Goal: Task Accomplishment & Management: Manage account settings

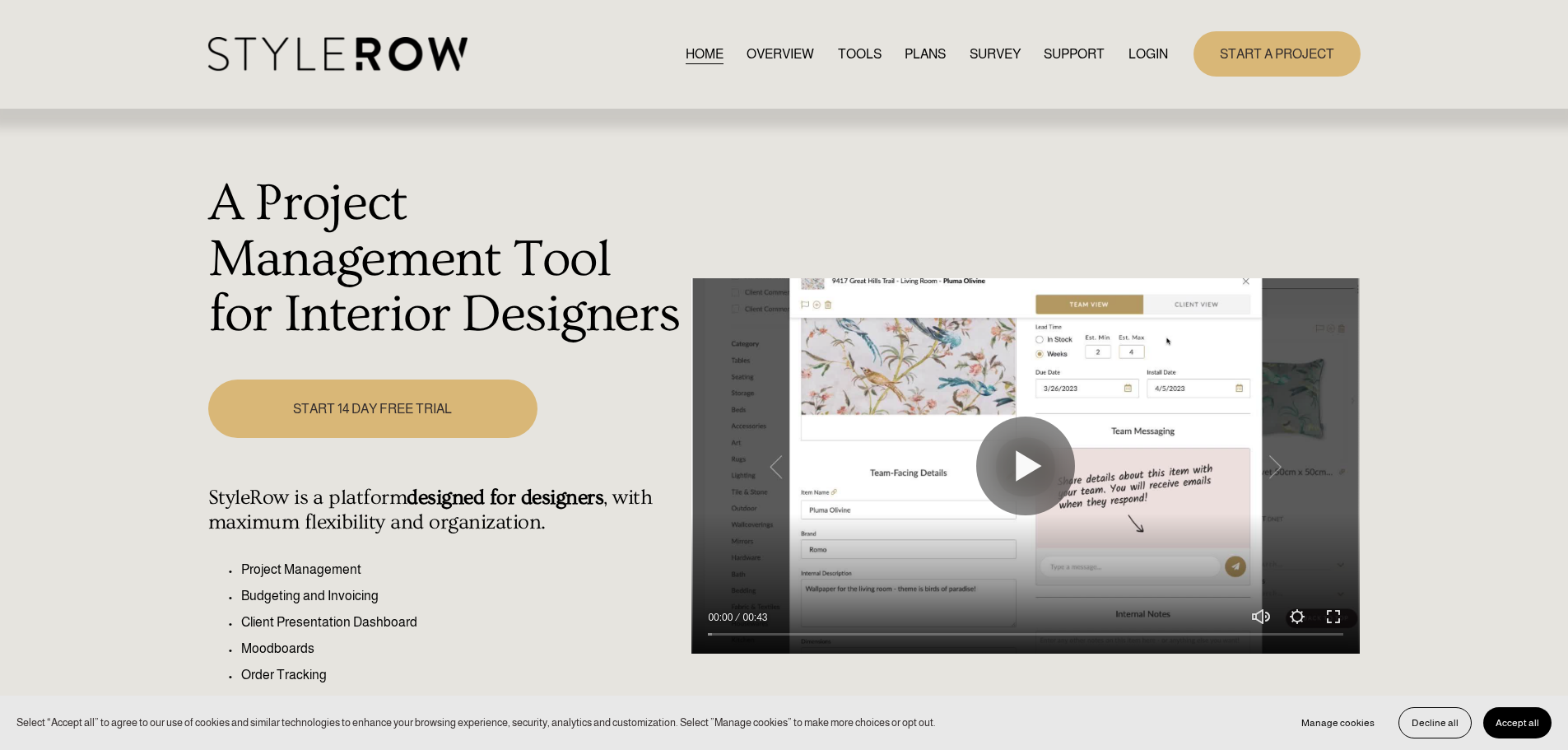
click at [1143, 52] on link "LOGIN" at bounding box center [1148, 54] width 39 height 22
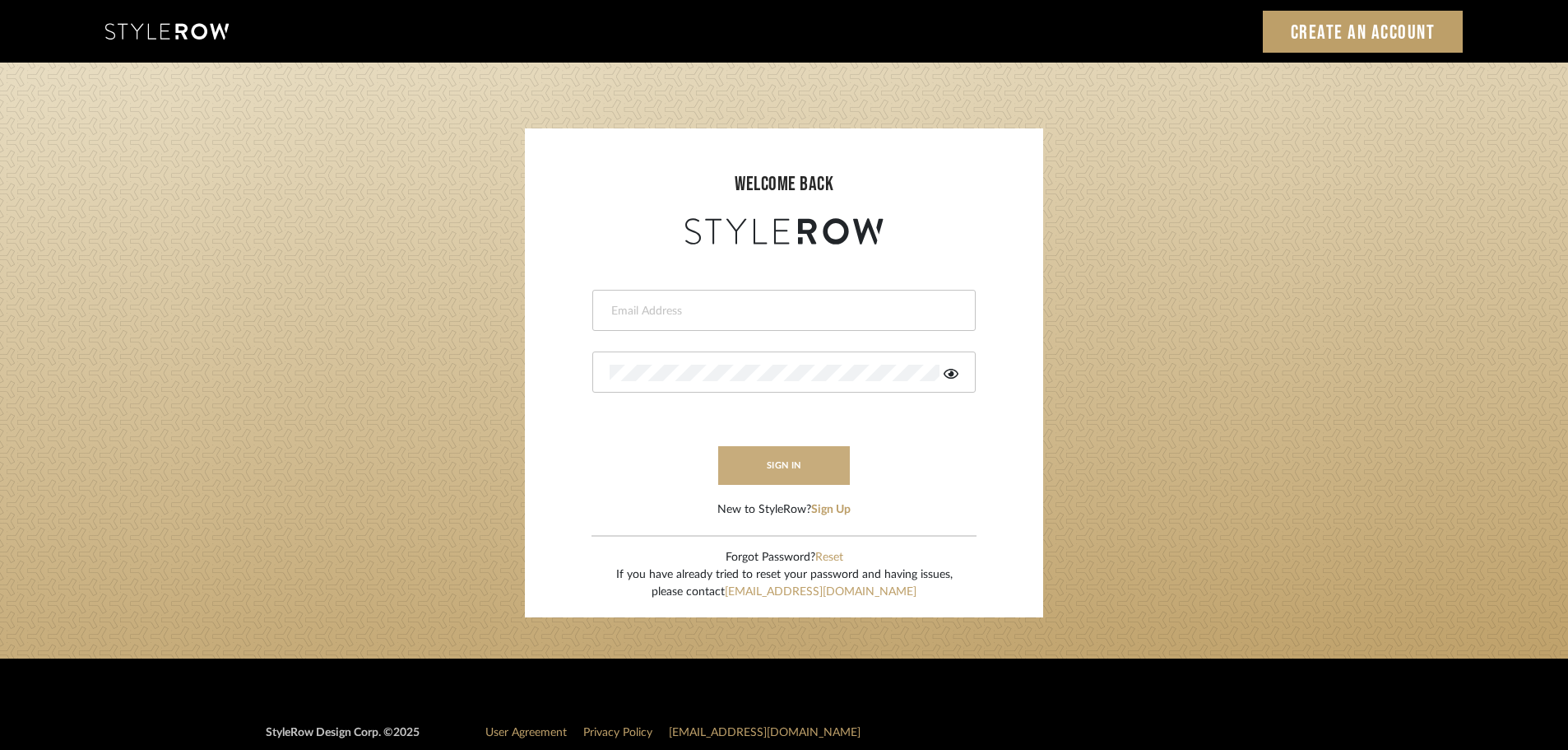
type input "carrie@tresbelleinteriors.com"
click at [773, 477] on button "sign in" at bounding box center [784, 466] width 132 height 39
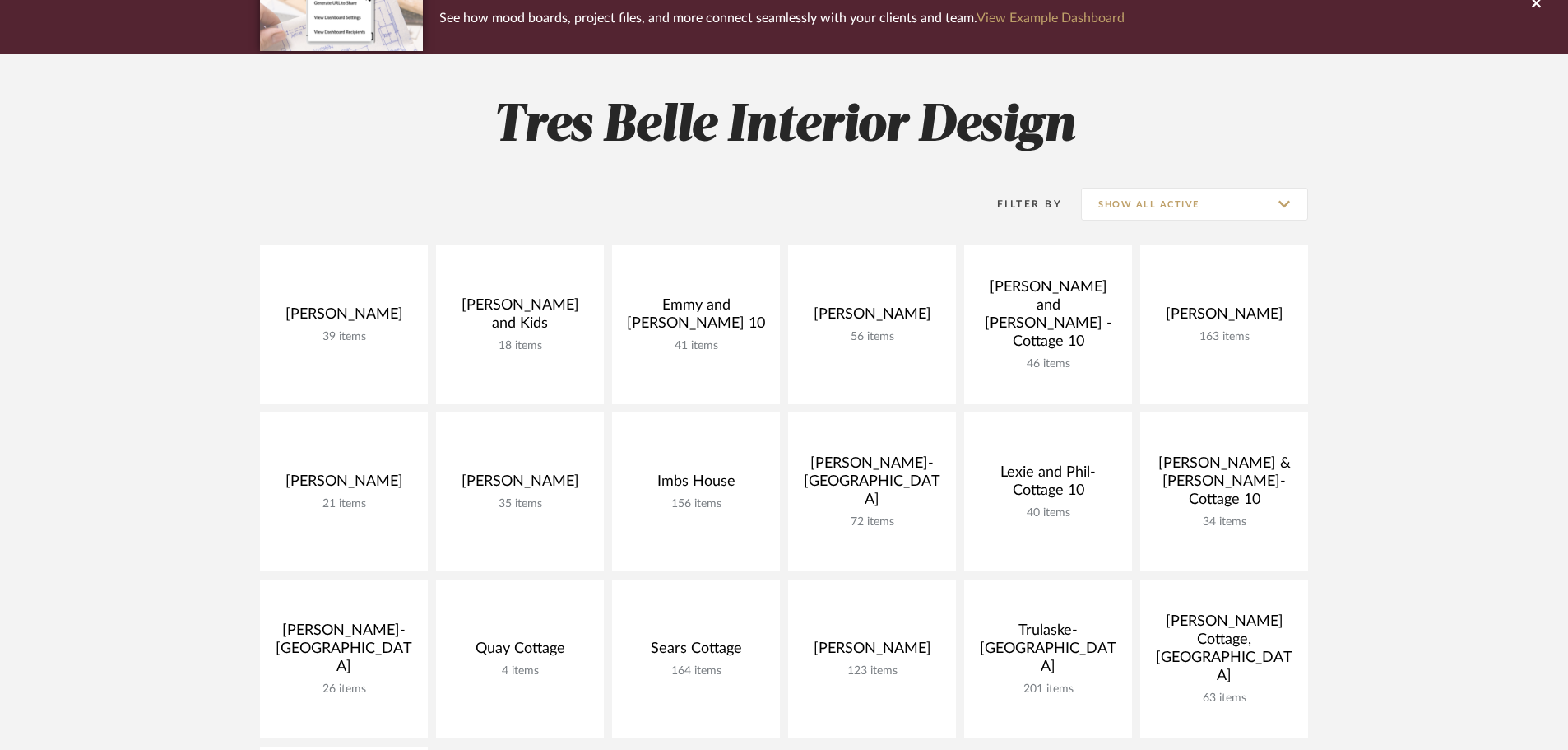
scroll to position [165, 0]
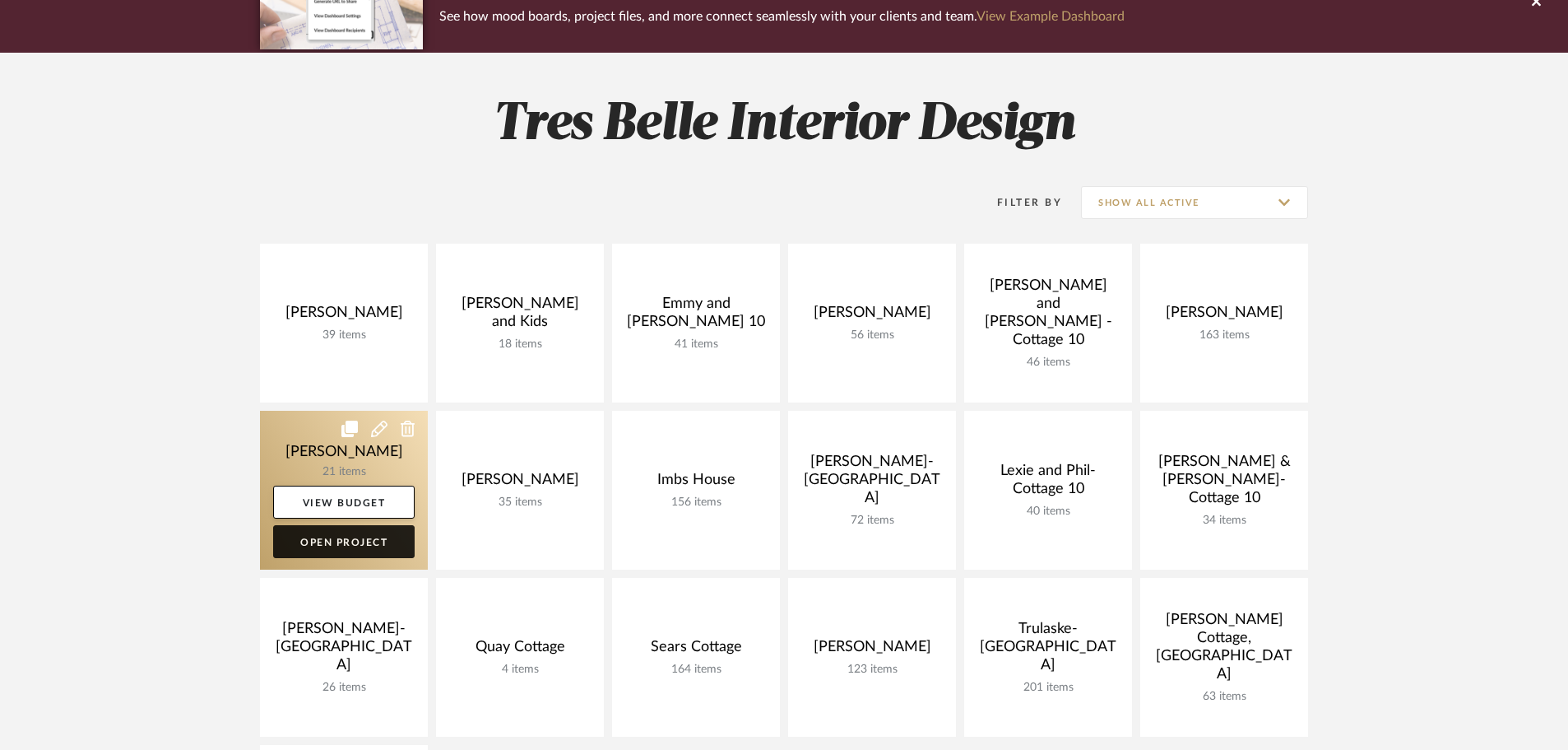
click at [366, 543] on link "Open Project" at bounding box center [344, 542] width 141 height 33
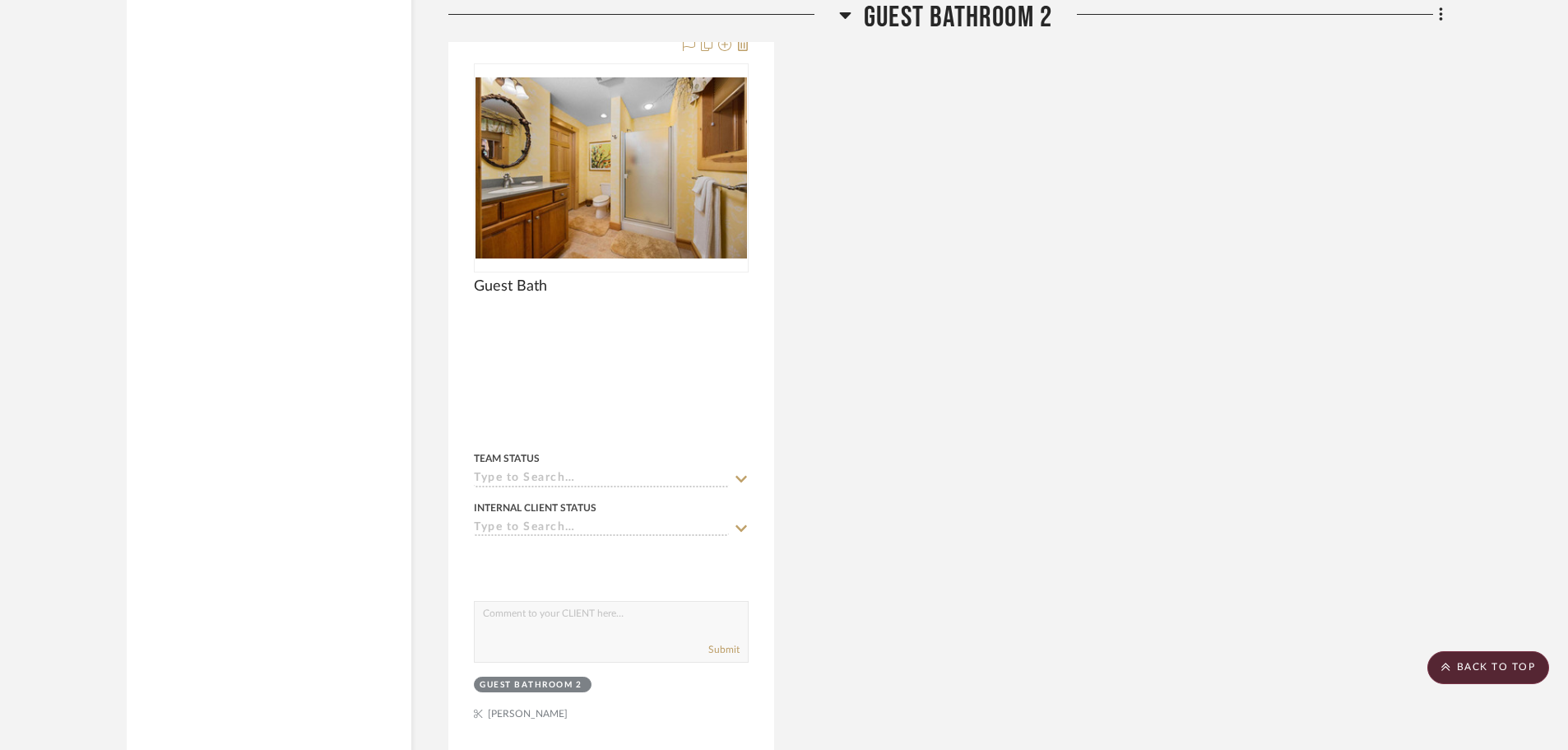
scroll to position [15638, 0]
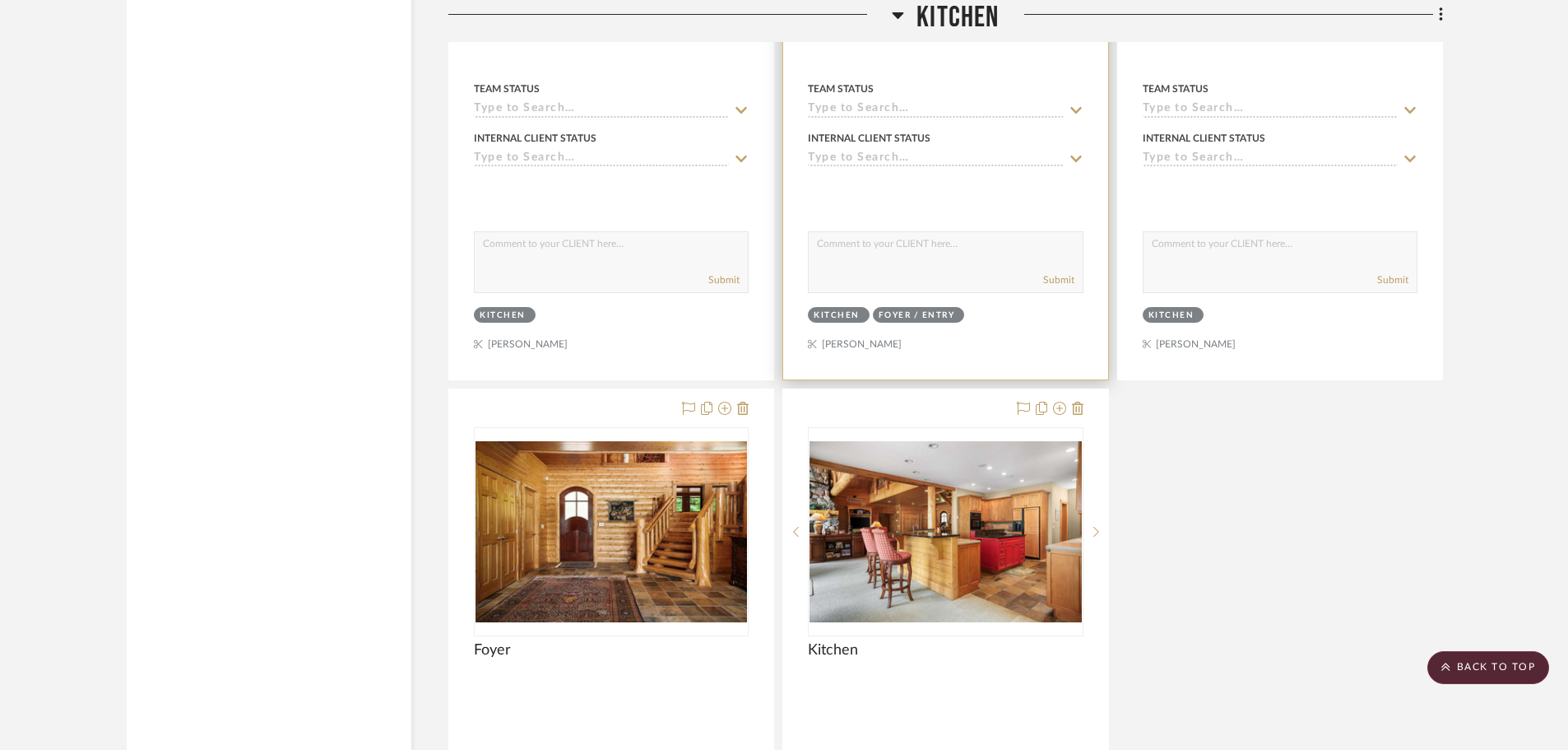
scroll to position [3374, 0]
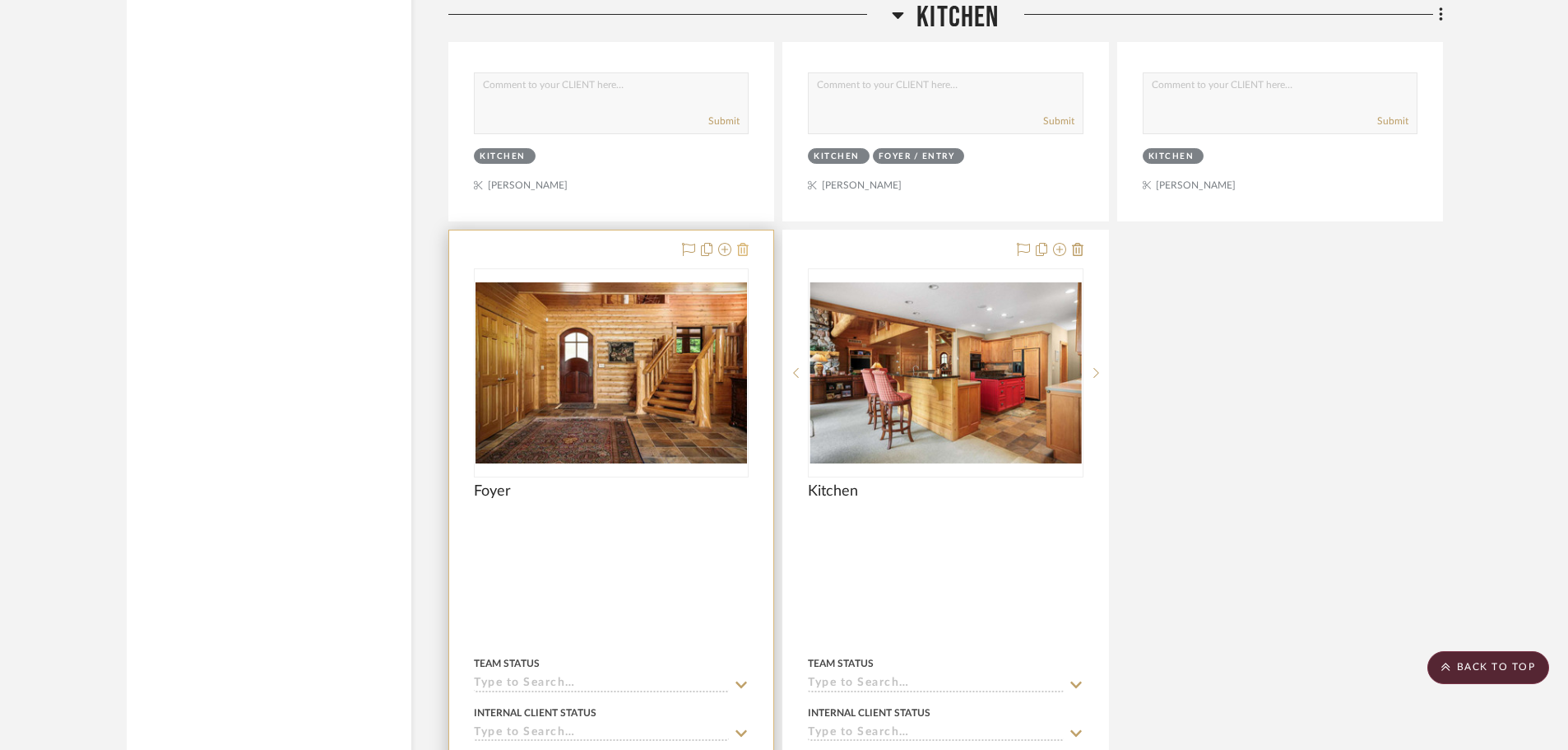
click at [742, 251] on icon at bounding box center [742, 249] width 12 height 13
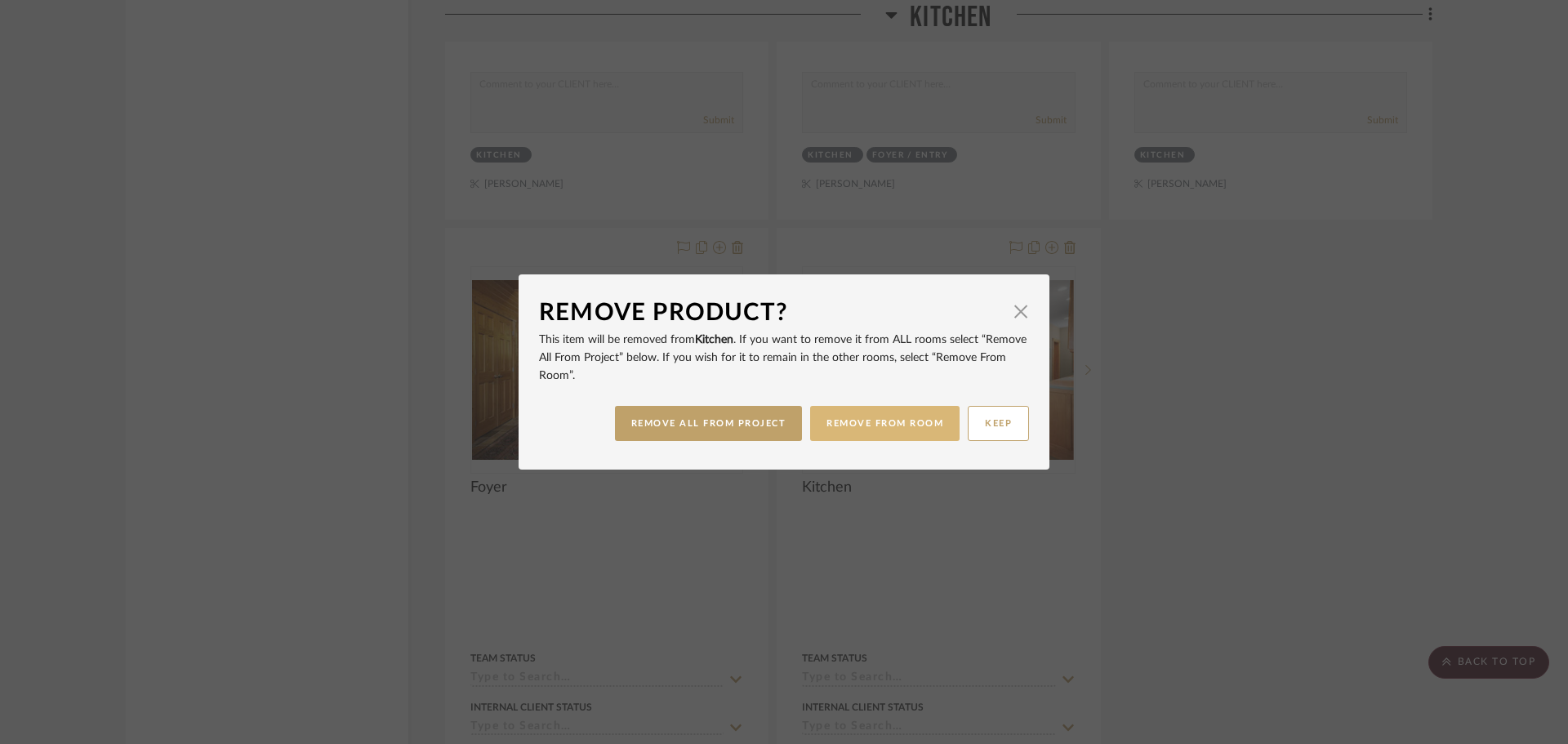
click at [938, 428] on button "REMOVE FROM ROOM" at bounding box center [884, 423] width 149 height 35
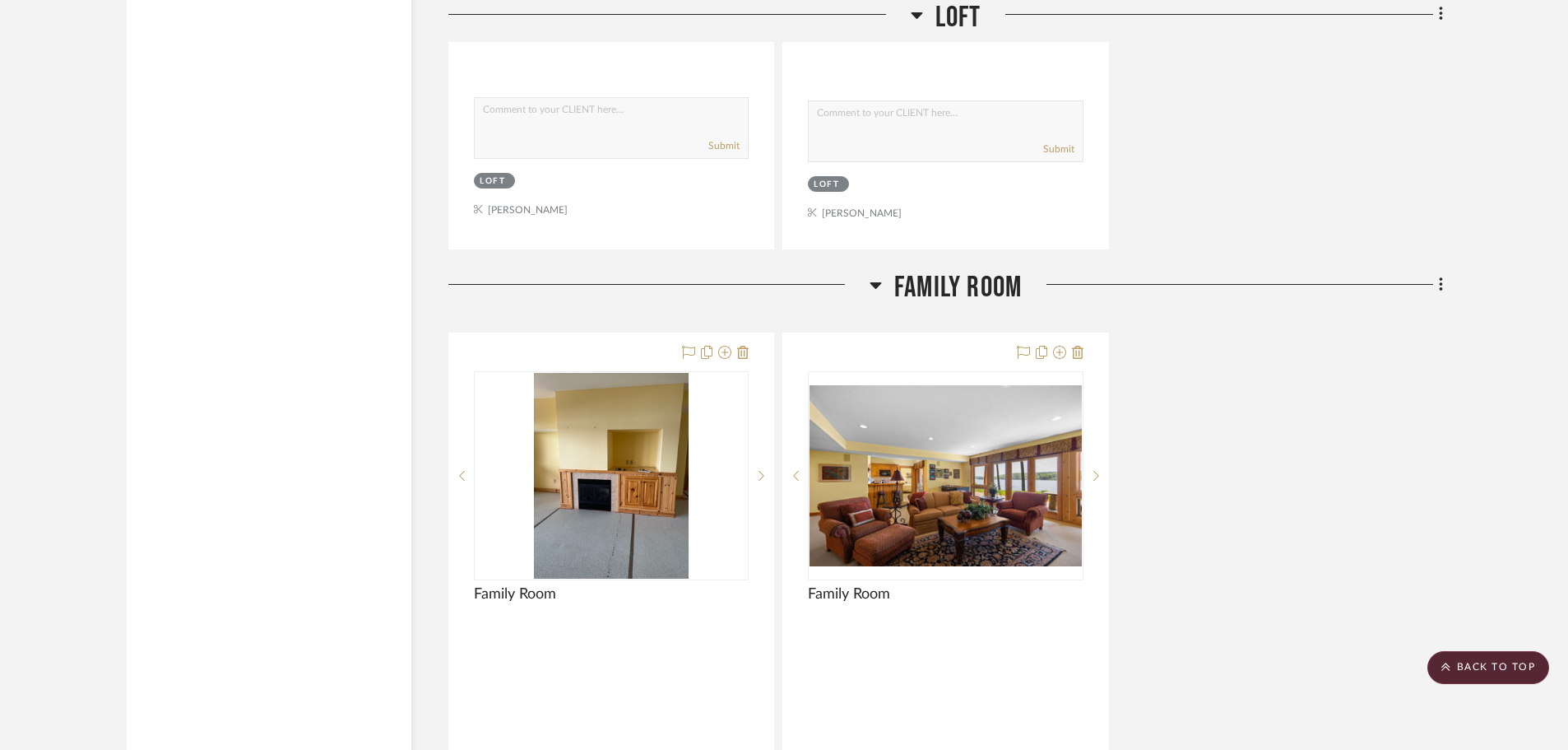
scroll to position [10617, 0]
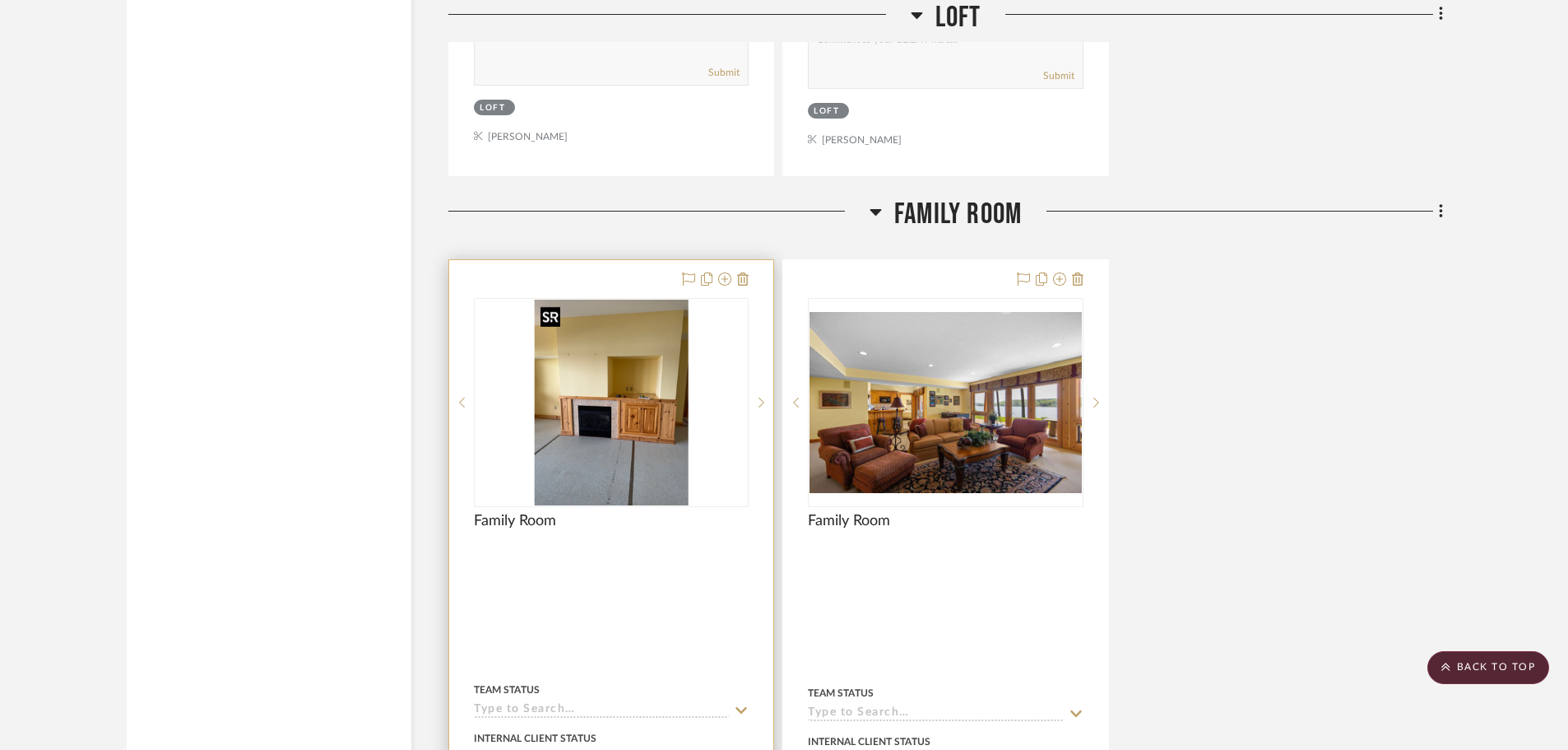
click at [645, 369] on img "0" at bounding box center [611, 403] width 155 height 205
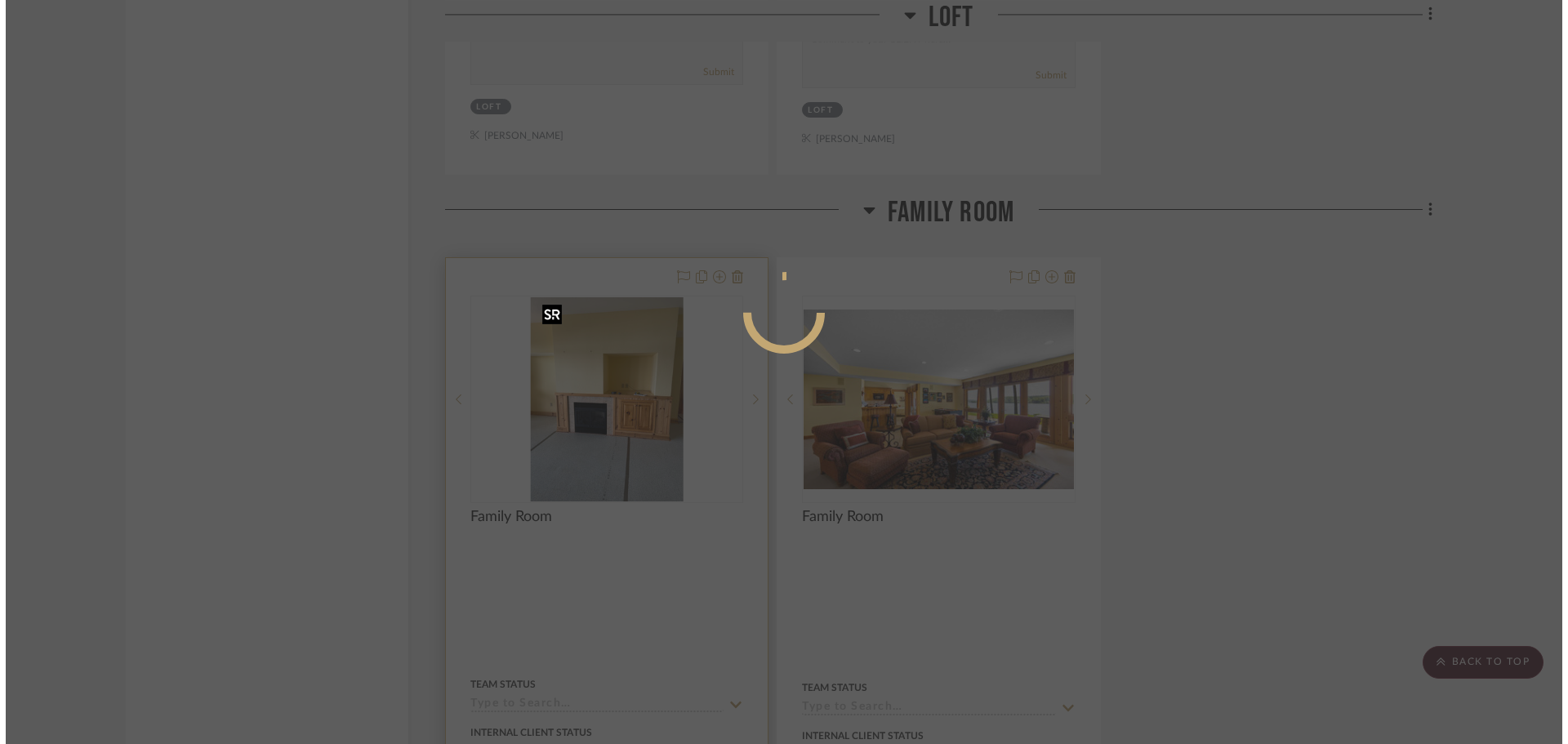
scroll to position [0, 0]
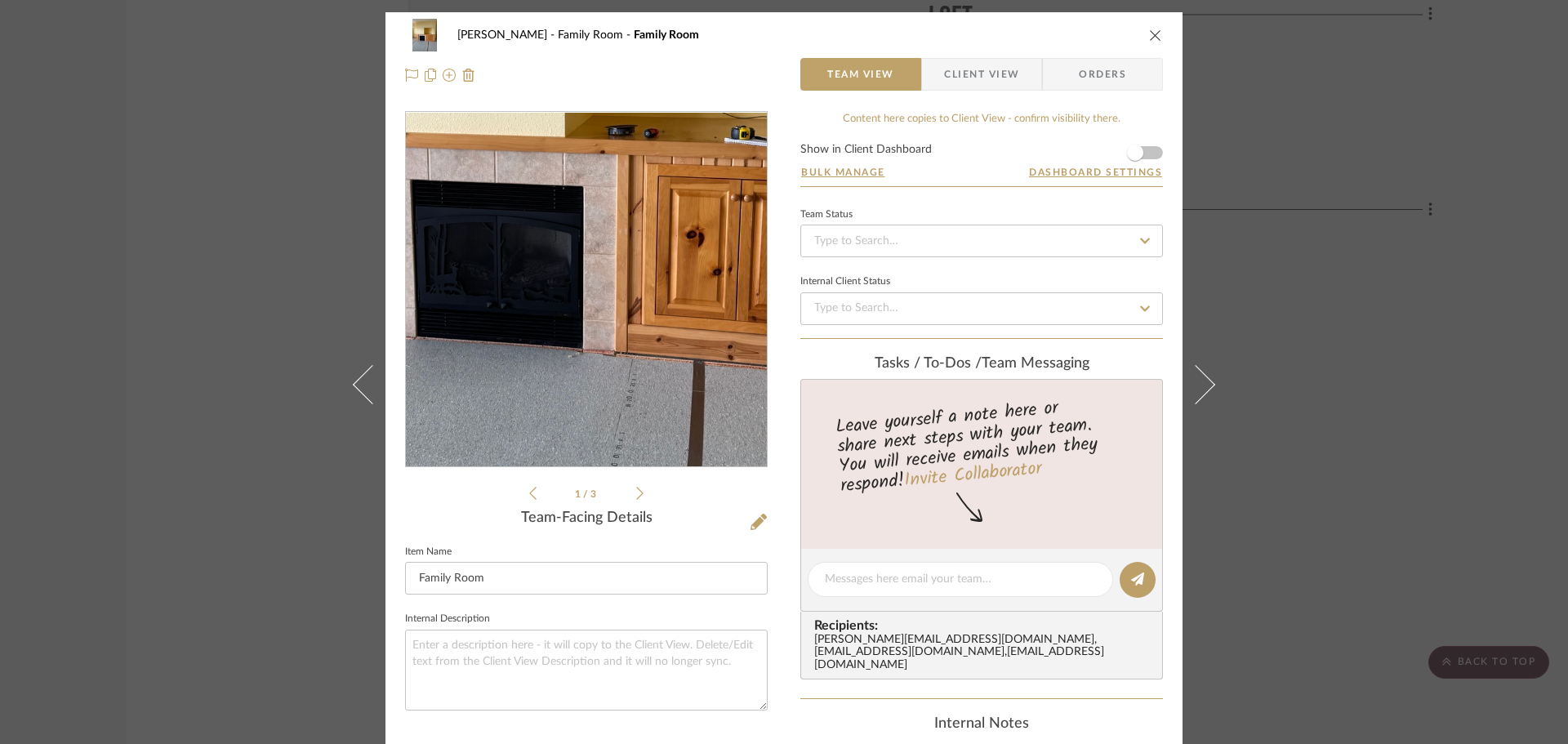
click at [581, 331] on img "0" at bounding box center [586, 290] width 266 height 355
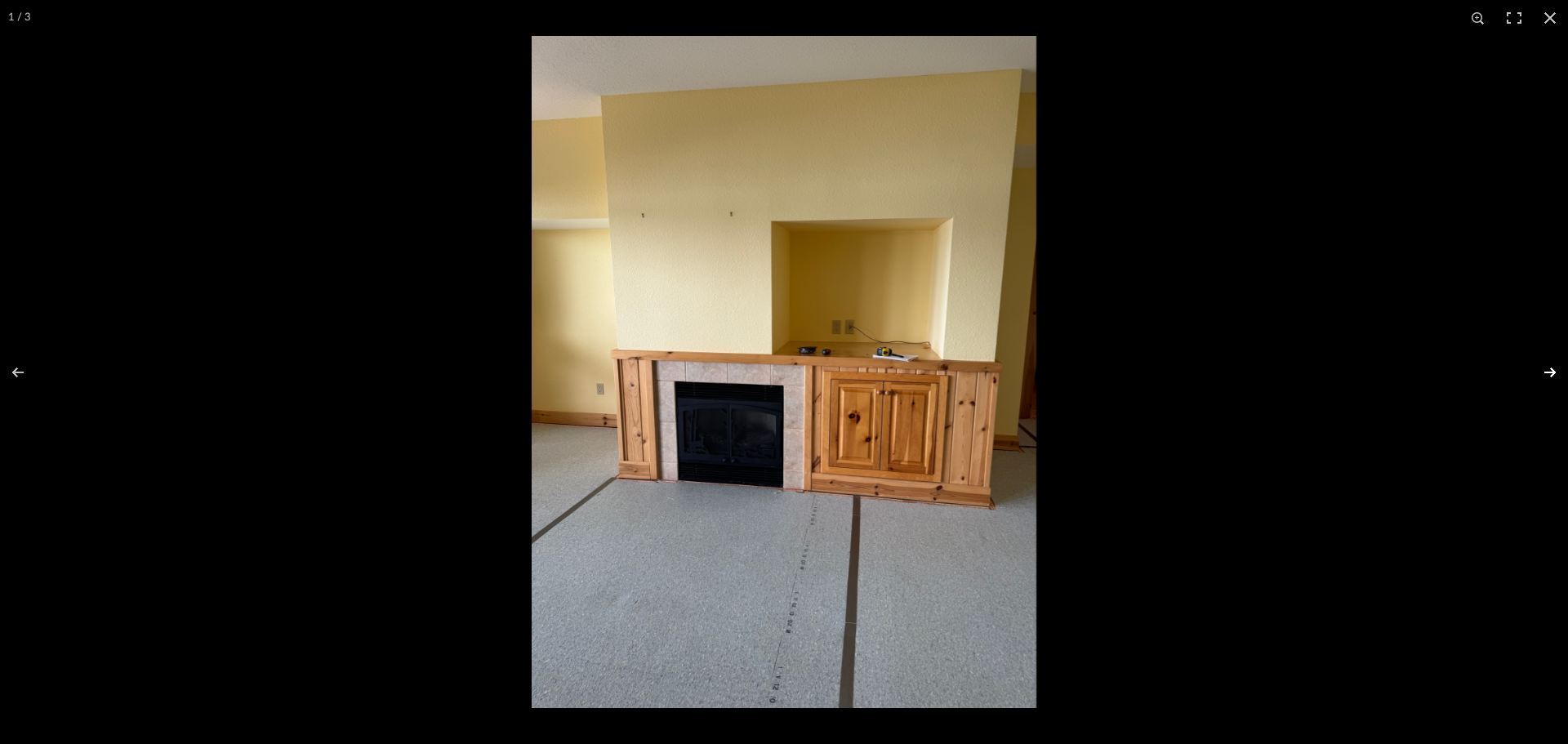
click at [1547, 369] on button at bounding box center [1539, 372] width 57 height 82
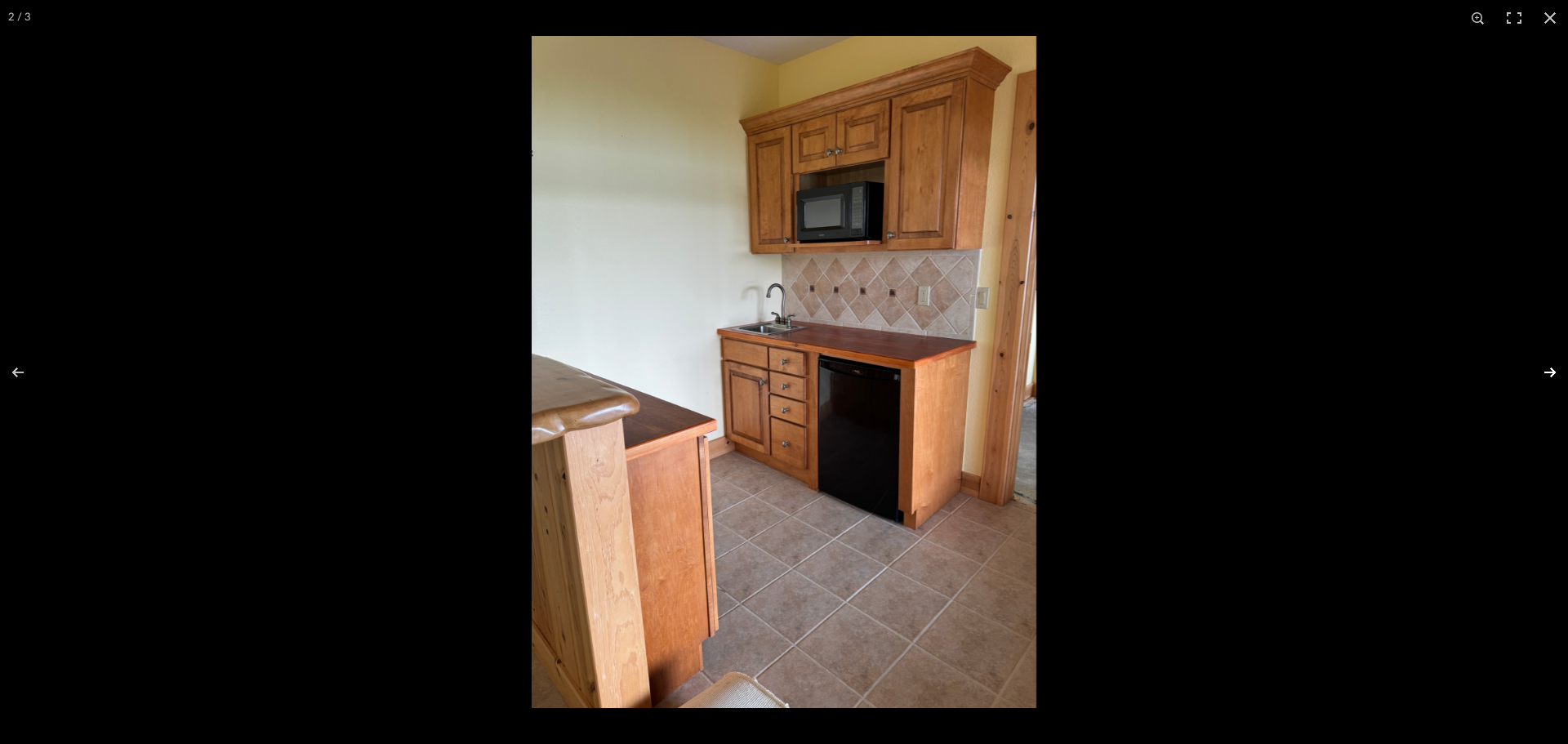
click at [1547, 369] on button at bounding box center [1539, 372] width 57 height 82
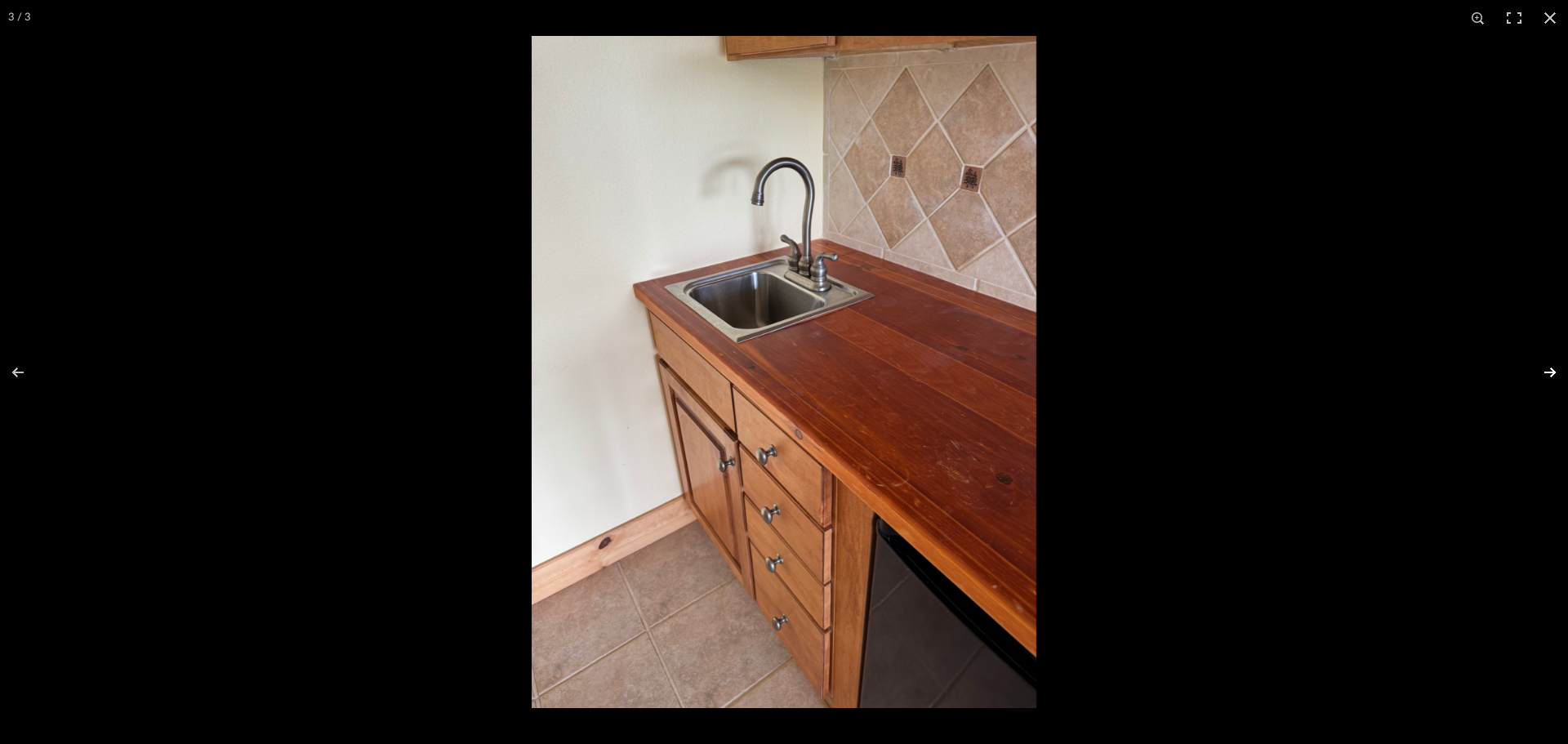
click at [1547, 369] on button at bounding box center [1539, 372] width 57 height 82
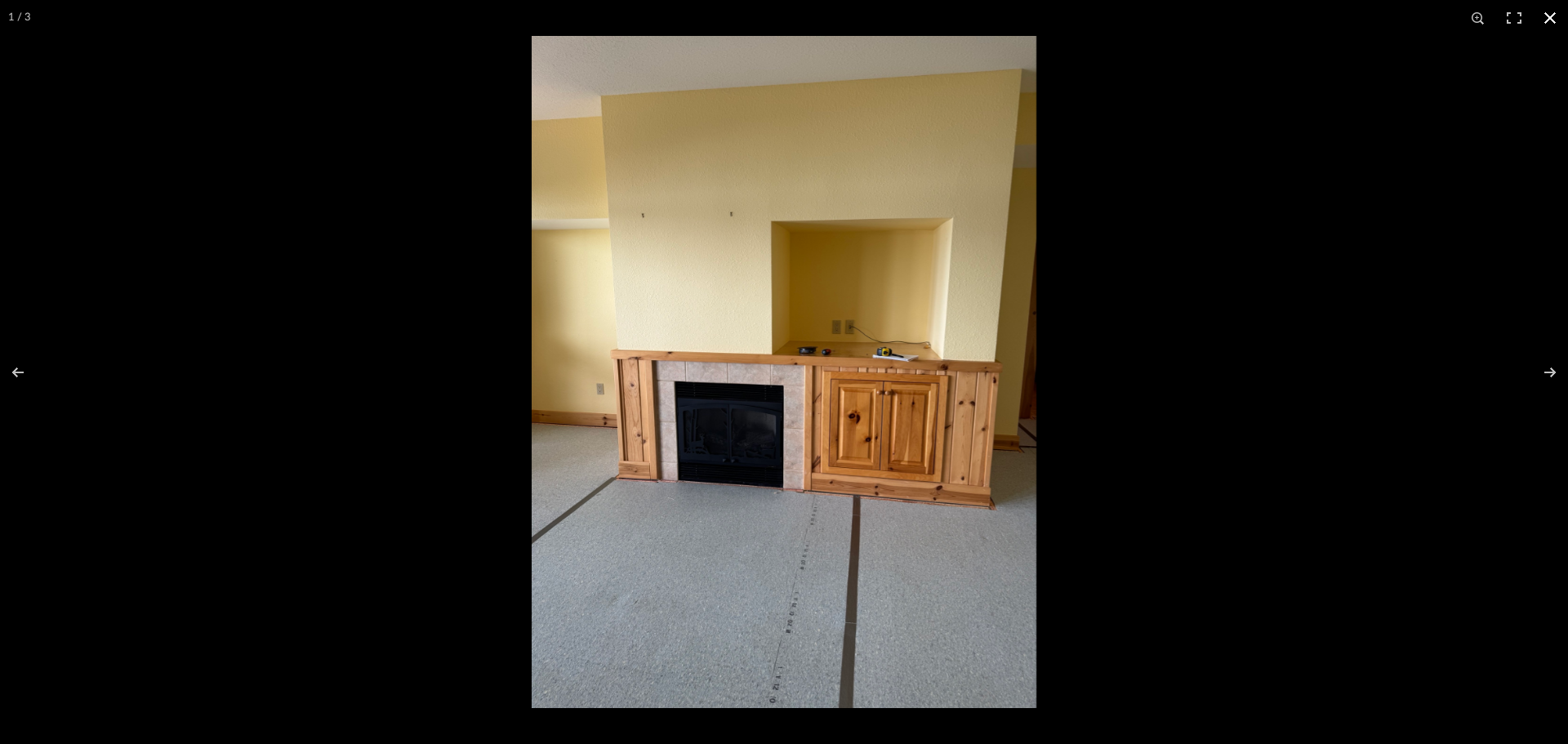
click at [1563, 277] on div at bounding box center [1315, 407] width 1568 height 744
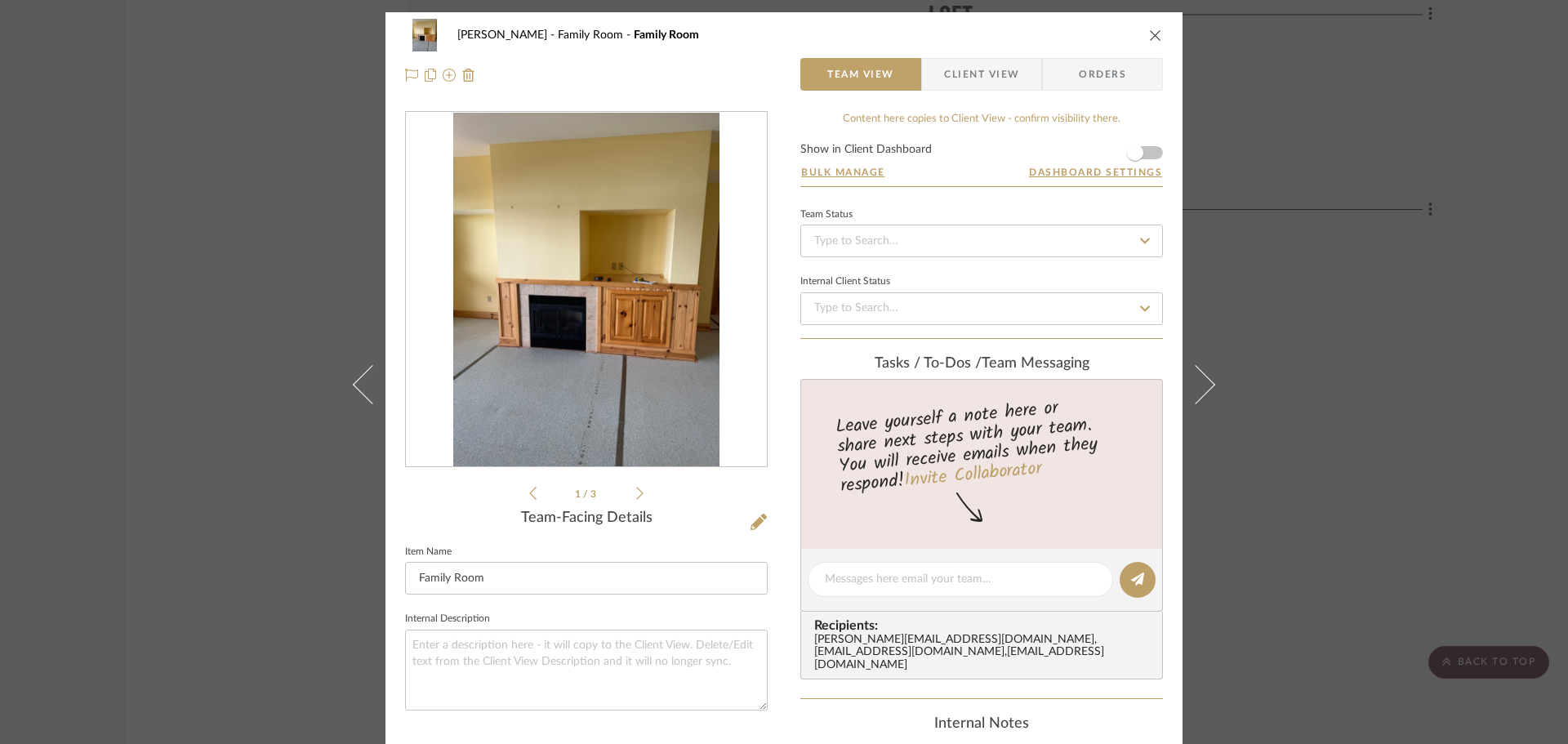
click at [1439, 214] on div "[PERSON_NAME] Family Room Family Room Team View Client View Orders 1 / 3 Team-F…" at bounding box center [784, 372] width 1568 height 744
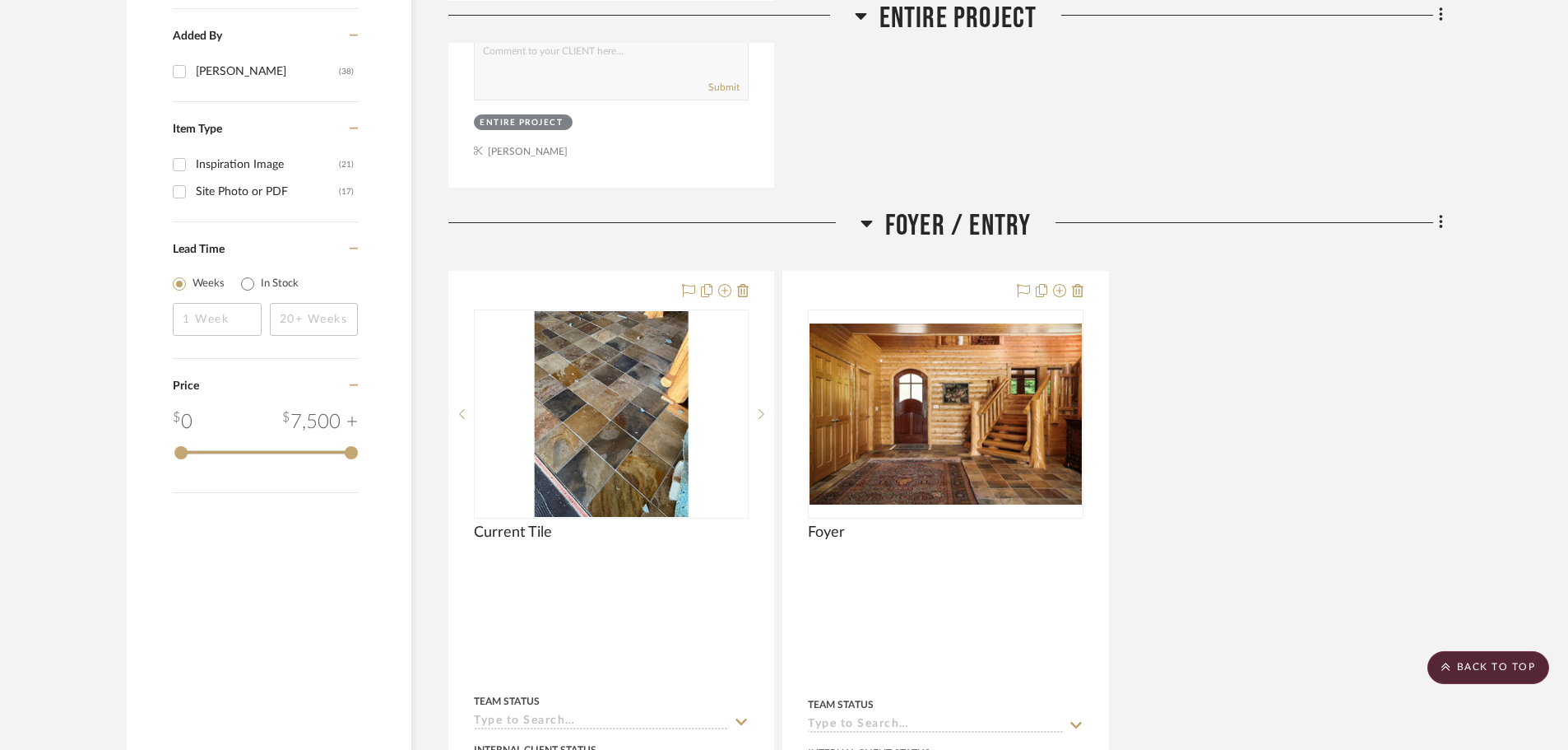
scroll to position [987, 0]
